Goal: Download file/media

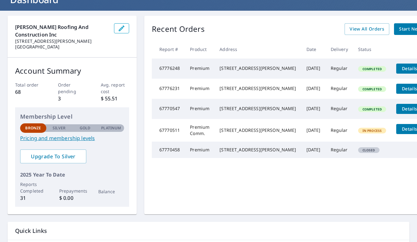
scroll to position [48, 0]
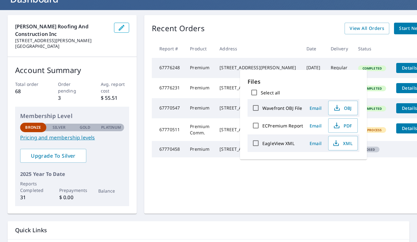
click at [326, 158] on td "Regular" at bounding box center [339, 149] width 27 height 16
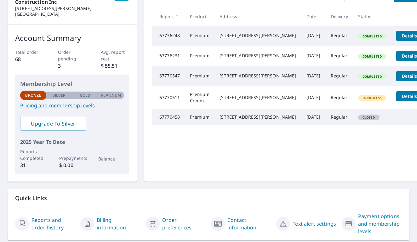
scroll to position [79, 0]
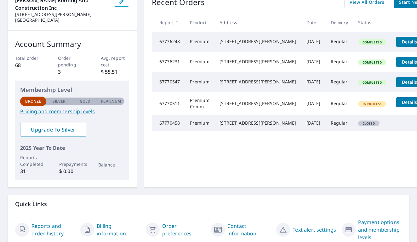
click at [374, 233] on link "Payment options and membership levels" at bounding box center [380, 230] width 44 height 23
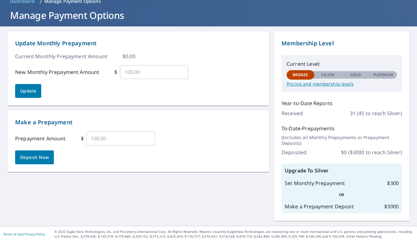
scroll to position [32, 0]
click at [328, 77] on p "Silver" at bounding box center [327, 75] width 13 height 6
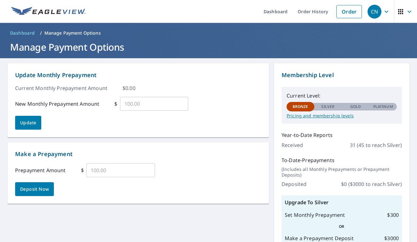
scroll to position [0, 0]
click at [299, 16] on link "Order History" at bounding box center [313, 11] width 41 height 23
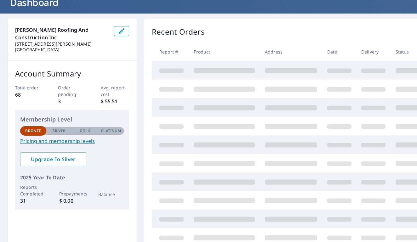
scroll to position [46, 0]
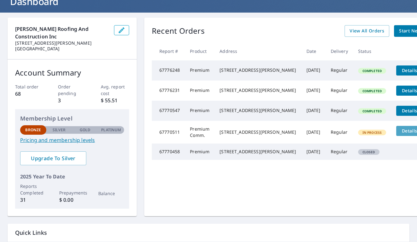
click at [400, 134] on span "Details" at bounding box center [409, 131] width 19 height 6
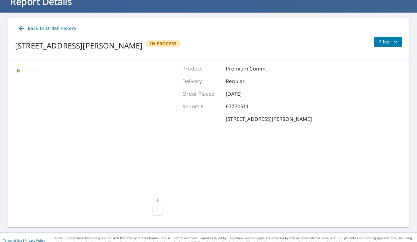
click at [384, 42] on span "Files" at bounding box center [389, 42] width 20 height 8
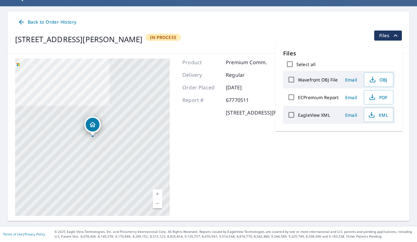
scroll to position [52, 0]
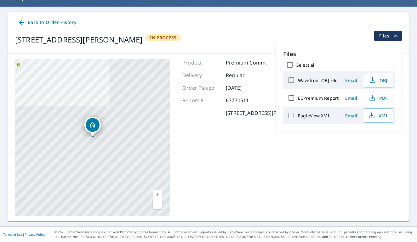
click at [315, 82] on label "Wavefront OBJ File" at bounding box center [318, 80] width 40 height 6
click at [298, 82] on input "Wavefront OBJ File" at bounding box center [291, 80] width 13 height 13
checkbox input "true"
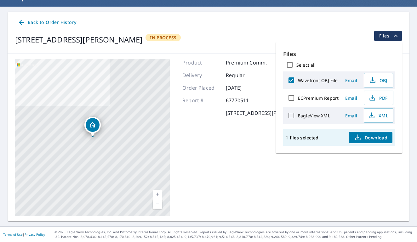
click at [217, 125] on div "Product Premium Comm. Delivery Regular Order Placed Oct 07, 2025 Report # 67770…" at bounding box center [246, 138] width 129 height 158
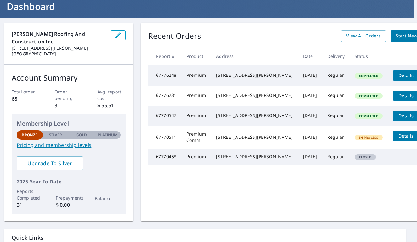
scroll to position [41, 3]
click at [299, 78] on td "[DATE]" at bounding box center [311, 76] width 24 height 20
click at [397, 77] on span "Details" at bounding box center [406, 75] width 19 height 6
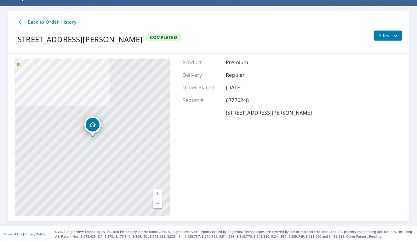
scroll to position [52, 0]
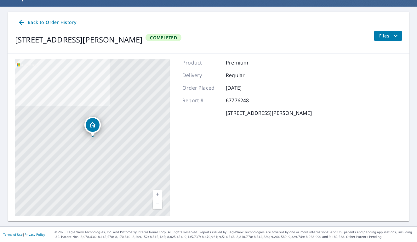
click at [90, 126] on icon "Dropped pin, building 1, Residential property, 1307 S Minter Way Grain Valley, …" at bounding box center [93, 125] width 8 height 8
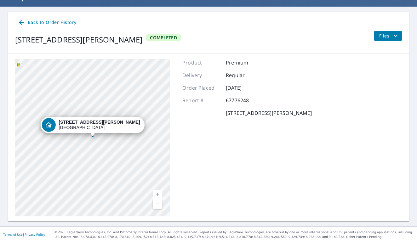
click at [386, 30] on div "Back to Order History 1341 S Minter Way Grain Valley, MO 64029 Completed Files" at bounding box center [209, 33] width 402 height 42
click at [382, 38] on span "Files" at bounding box center [389, 36] width 20 height 8
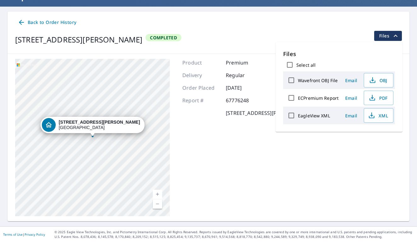
click at [317, 81] on label "Wavefront OBJ File" at bounding box center [318, 80] width 40 height 6
click at [298, 81] on input "Wavefront OBJ File" at bounding box center [291, 80] width 13 height 13
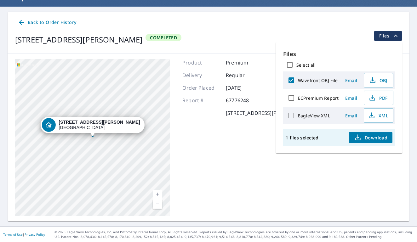
click at [310, 84] on div "Wavefront OBJ File" at bounding box center [312, 80] width 54 height 13
click at [290, 82] on input "Wavefront OBJ File" at bounding box center [291, 80] width 13 height 13
checkbox input "false"
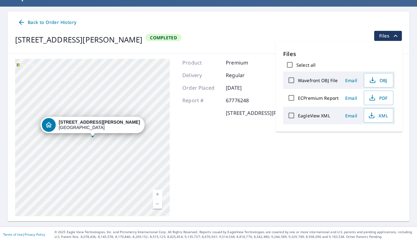
click at [289, 118] on input "EagleView XML" at bounding box center [291, 115] width 13 height 13
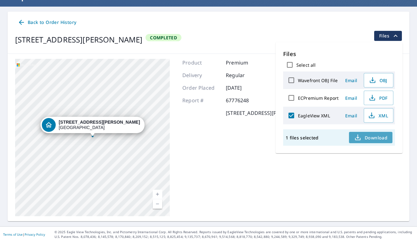
click at [368, 140] on span "Download" at bounding box center [370, 138] width 33 height 8
click at [298, 115] on label "EagleView XML" at bounding box center [314, 116] width 32 height 6
click at [298, 115] on input "EagleView XML" at bounding box center [291, 115] width 13 height 13
checkbox input "false"
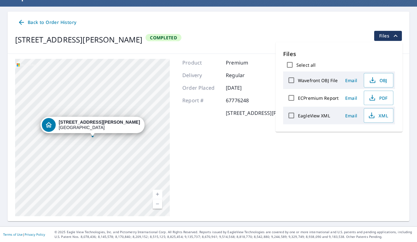
click at [319, 99] on label "ECPremium Report" at bounding box center [318, 98] width 41 height 6
click at [298, 99] on input "ECPremium Report" at bounding box center [291, 97] width 13 height 13
checkbox input "true"
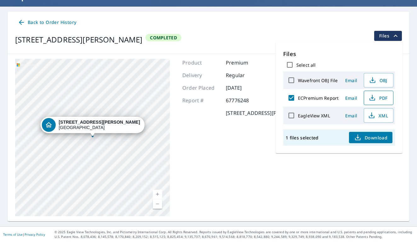
click at [370, 100] on icon "button" at bounding box center [373, 98] width 8 height 8
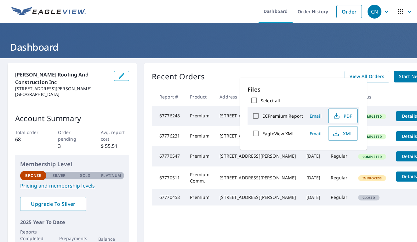
click at [340, 118] on span "PDF" at bounding box center [342, 116] width 20 height 8
click at [326, 146] on td "Regular" at bounding box center [339, 136] width 27 height 20
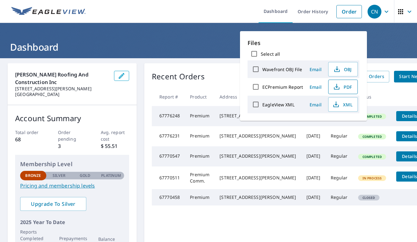
click at [347, 89] on span "PDF" at bounding box center [342, 87] width 20 height 8
click at [353, 189] on td "In Process" at bounding box center [372, 178] width 38 height 23
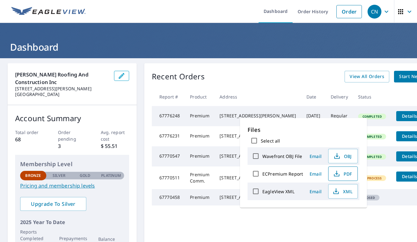
click at [339, 174] on icon "button" at bounding box center [337, 174] width 8 height 8
click at [223, 201] on div "[STREET_ADDRESS][PERSON_NAME]" at bounding box center [258, 197] width 77 height 6
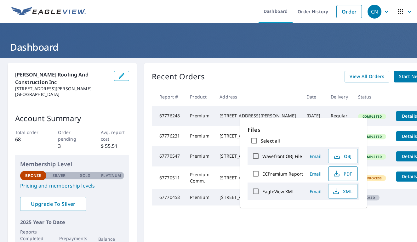
click at [347, 175] on span "PDF" at bounding box center [342, 174] width 20 height 8
click at [248, 189] on td "[STREET_ADDRESS][PERSON_NAME]" at bounding box center [258, 178] width 87 height 23
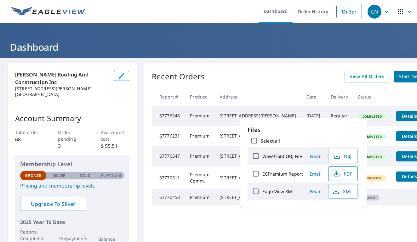
click at [336, 172] on icon "button" at bounding box center [337, 174] width 8 height 8
click at [301, 189] on td "[DATE]" at bounding box center [313, 178] width 24 height 23
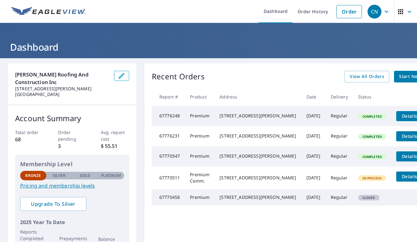
click at [359, 139] on span "Completed" at bounding box center [372, 137] width 27 height 4
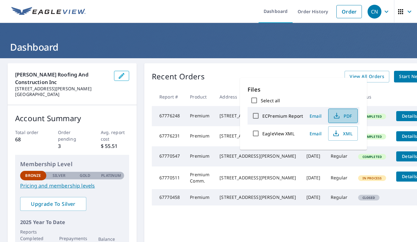
click at [339, 118] on icon "button" at bounding box center [337, 116] width 8 height 8
click at [340, 115] on span "PDF" at bounding box center [342, 116] width 20 height 8
